Goal: Find specific page/section

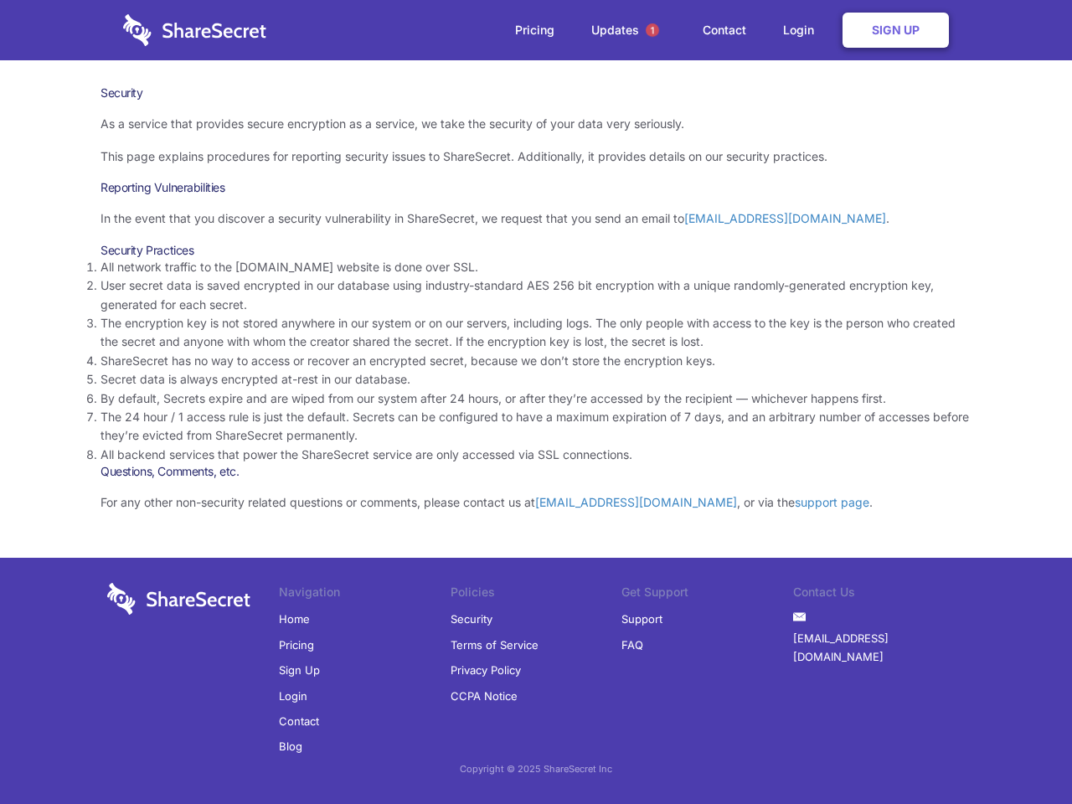
click at [536, 402] on li "By default, Secrets expire and are wiped from our system after 24 hours, or aft…" at bounding box center [535, 398] width 871 height 18
click at [652, 30] on span "1" at bounding box center [651, 29] width 13 height 13
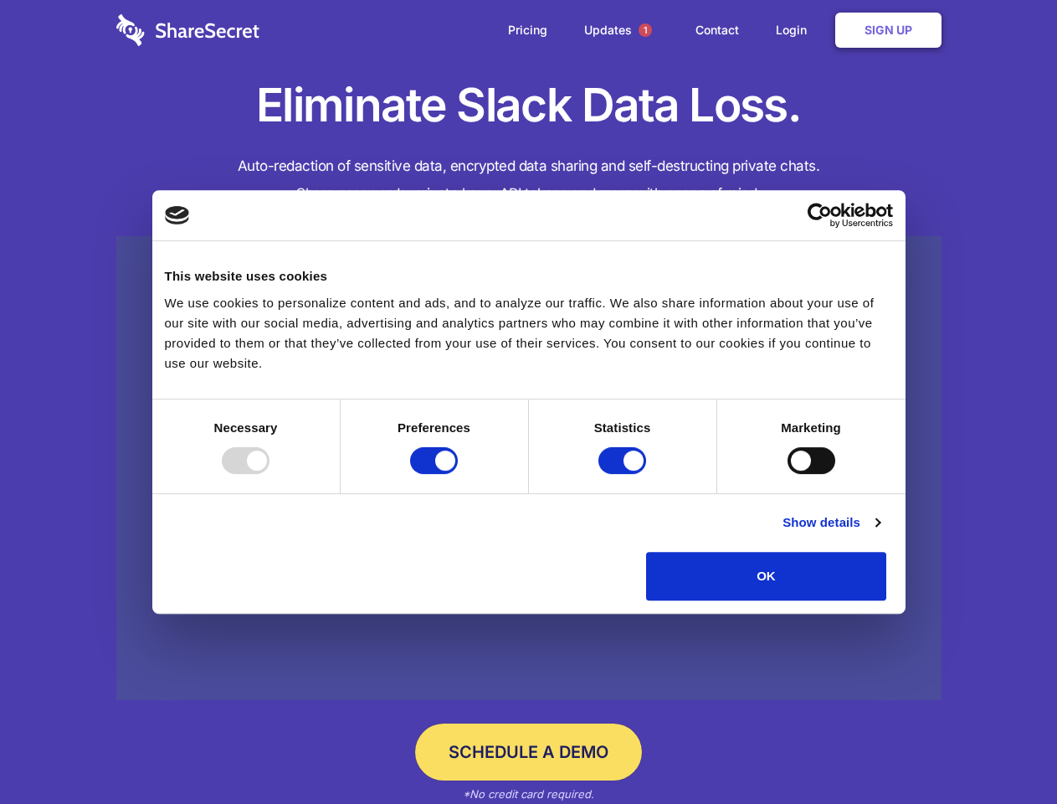
click at [270, 474] on div at bounding box center [246, 460] width 48 height 27
